Goal: Information Seeking & Learning: Learn about a topic

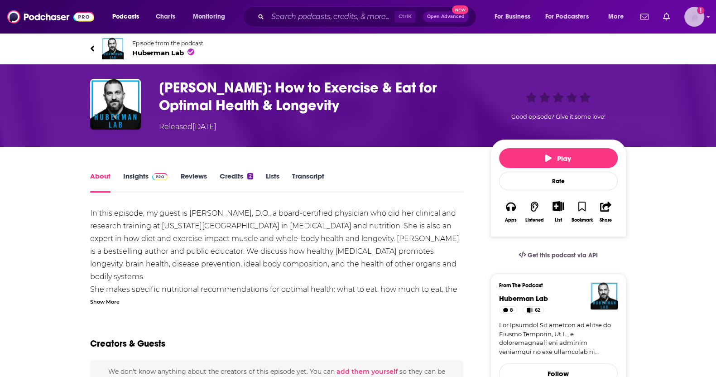
click at [692, 18] on img "Logged in as nshort92" at bounding box center [694, 17] width 20 height 20
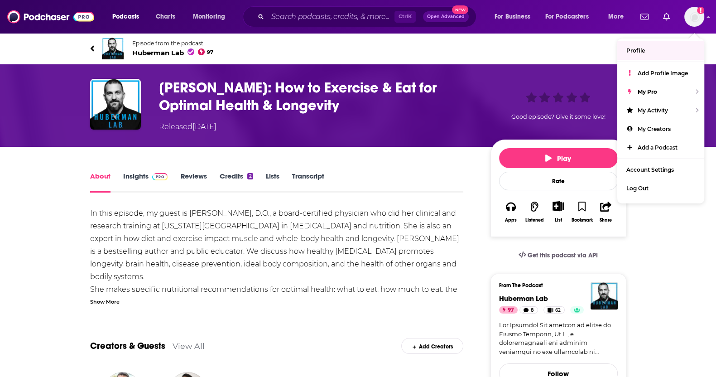
click at [564, 71] on div "[PERSON_NAME]: How to Exercise & Eat for Optimal Health & Longevity Released [D…" at bounding box center [357, 105] width 579 height 82
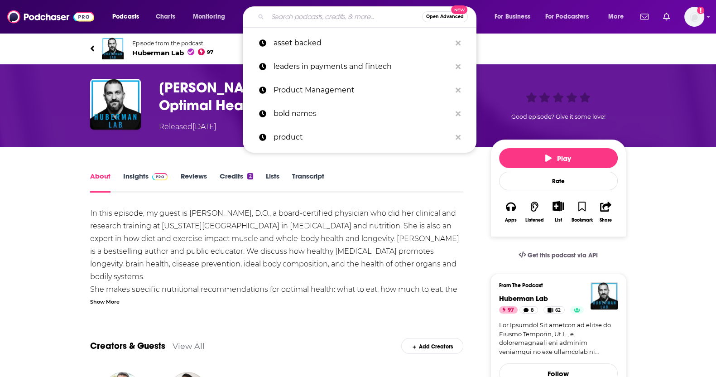
click at [368, 15] on input "Search podcasts, credits, & more..." at bounding box center [345, 17] width 154 height 14
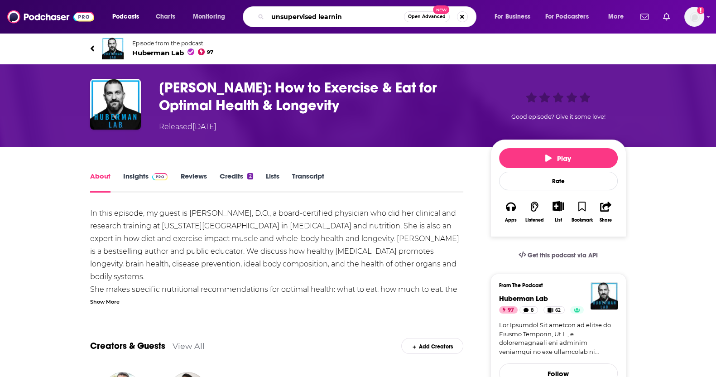
type input "unsupervised learning"
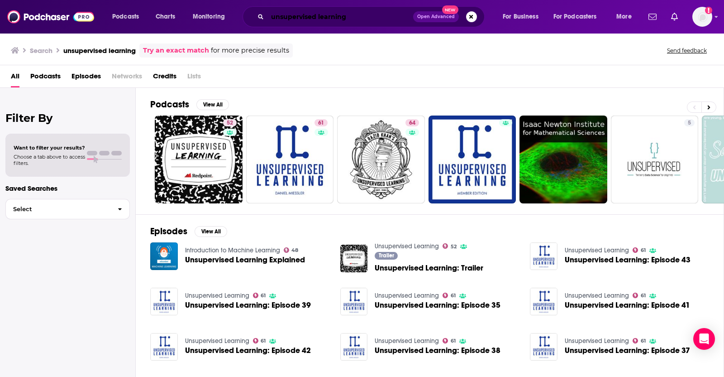
click at [371, 16] on input "unsupervised learning" at bounding box center [341, 17] width 146 height 14
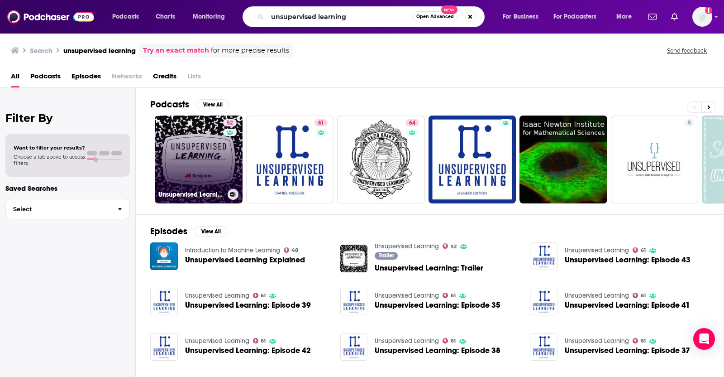
click at [191, 158] on link "52 Unsupervised Learning" at bounding box center [199, 159] width 88 height 88
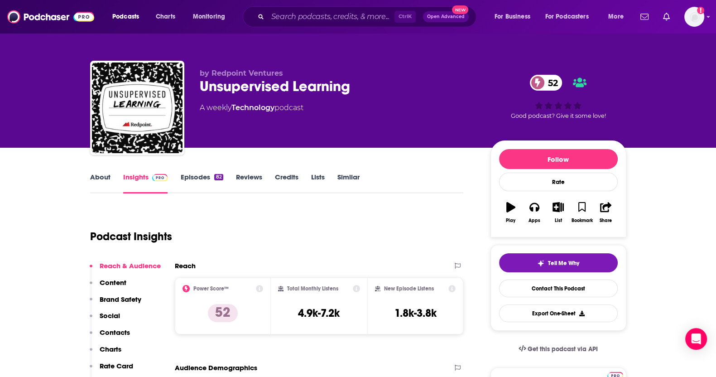
click at [91, 175] on link "About" at bounding box center [100, 182] width 20 height 21
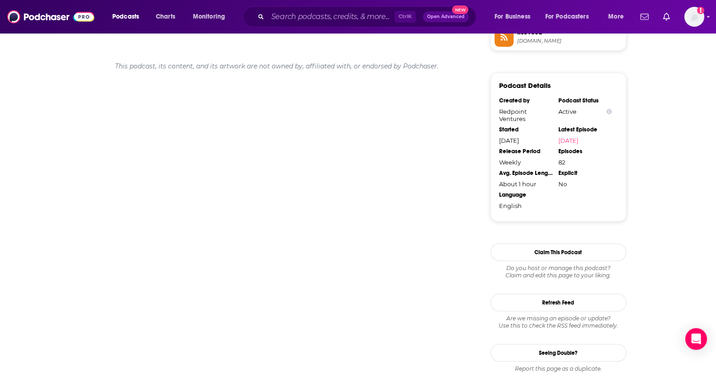
scroll to position [861, 0]
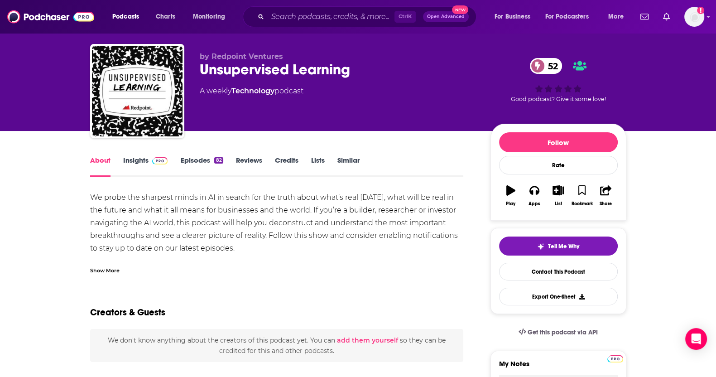
scroll to position [16, 0]
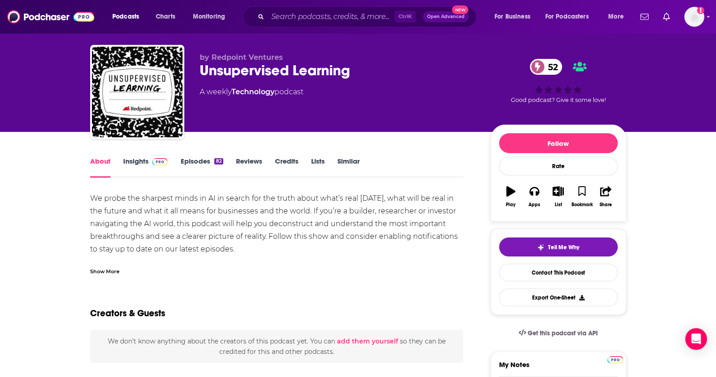
click at [143, 162] on link "Insights" at bounding box center [145, 167] width 45 height 21
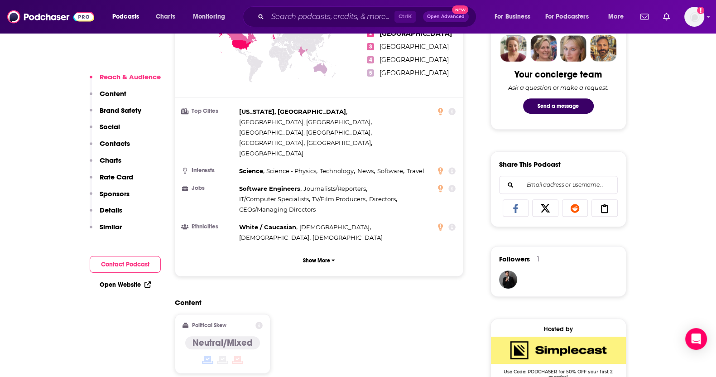
scroll to position [451, 0]
